Goal: Transaction & Acquisition: Purchase product/service

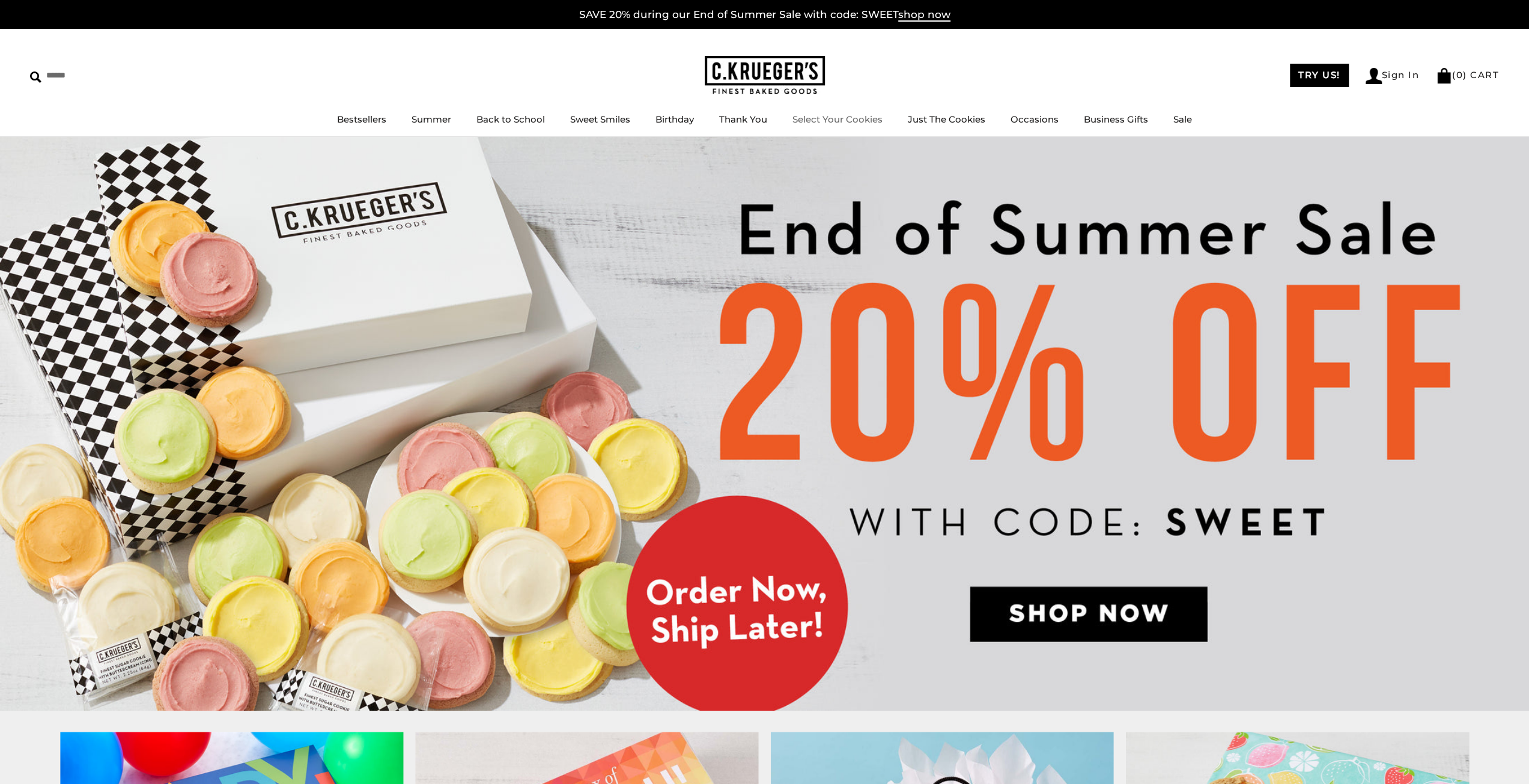
click at [872, 122] on link "Select Your Cookies" at bounding box center [838, 119] width 90 height 11
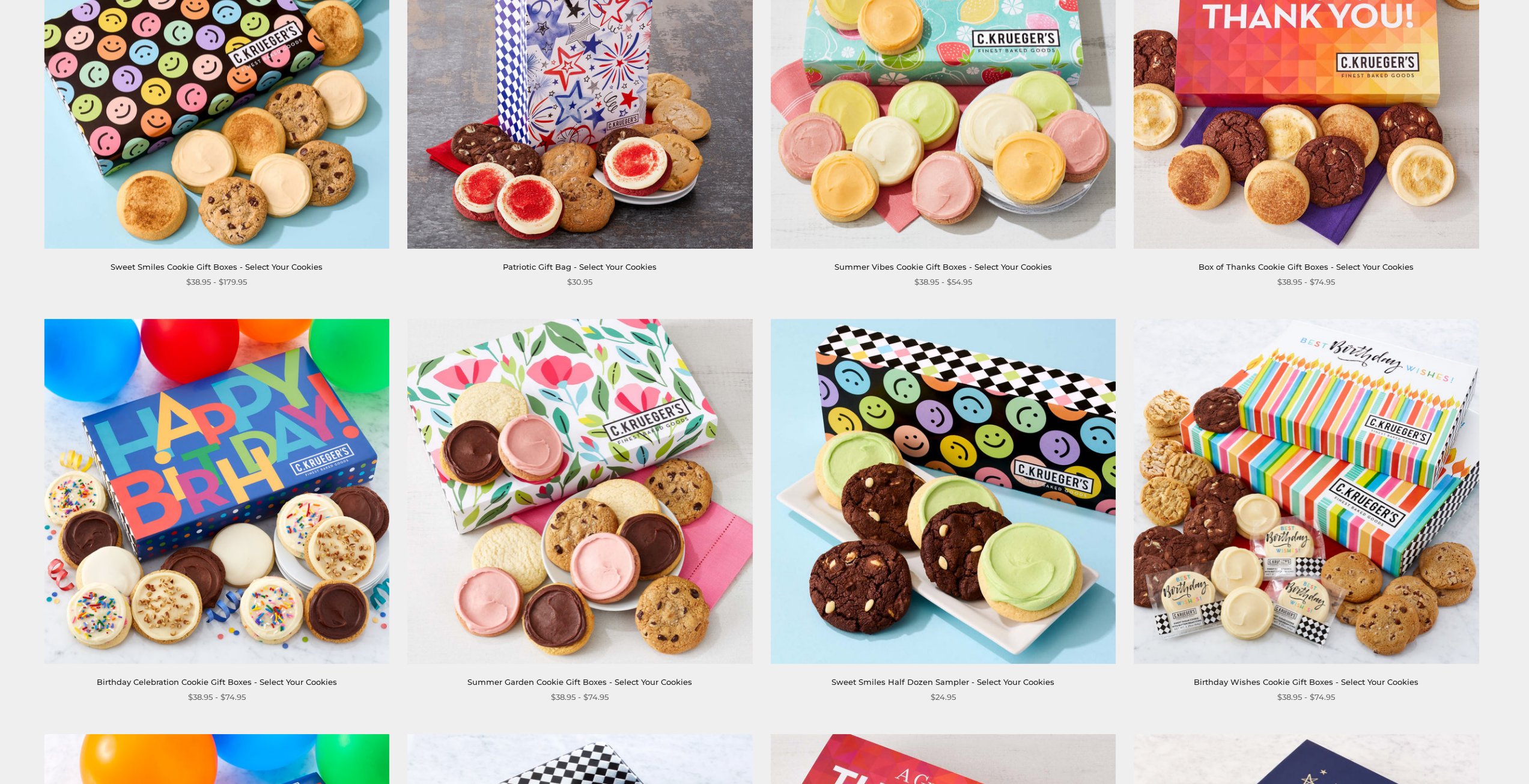
click at [626, 469] on img at bounding box center [580, 490] width 345 height 345
